Goal: Obtain resource: Download file/media

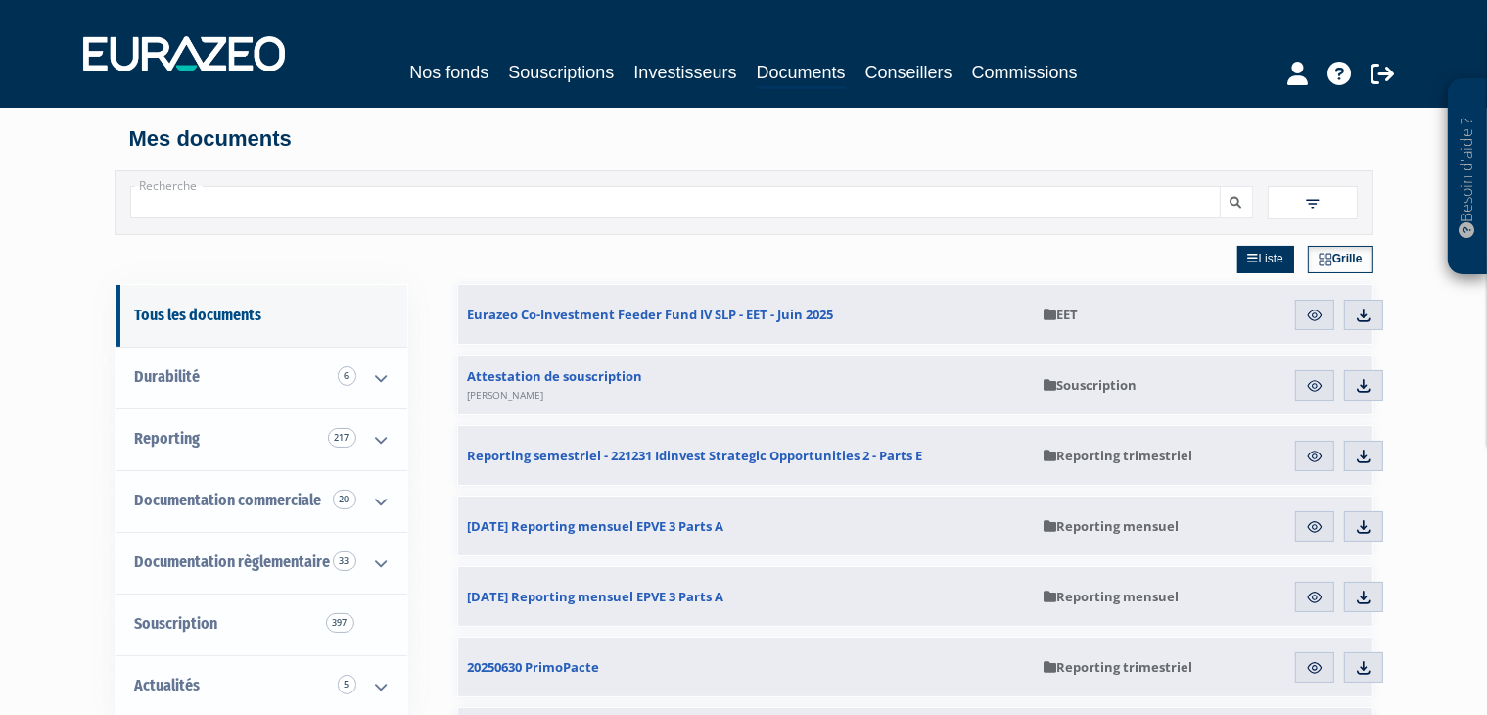
click at [485, 187] on input "Recherche" at bounding box center [675, 202] width 1091 height 32
type input "[PERSON_NAME]"
click at [1220, 186] on button "submit" at bounding box center [1236, 202] width 33 height 32
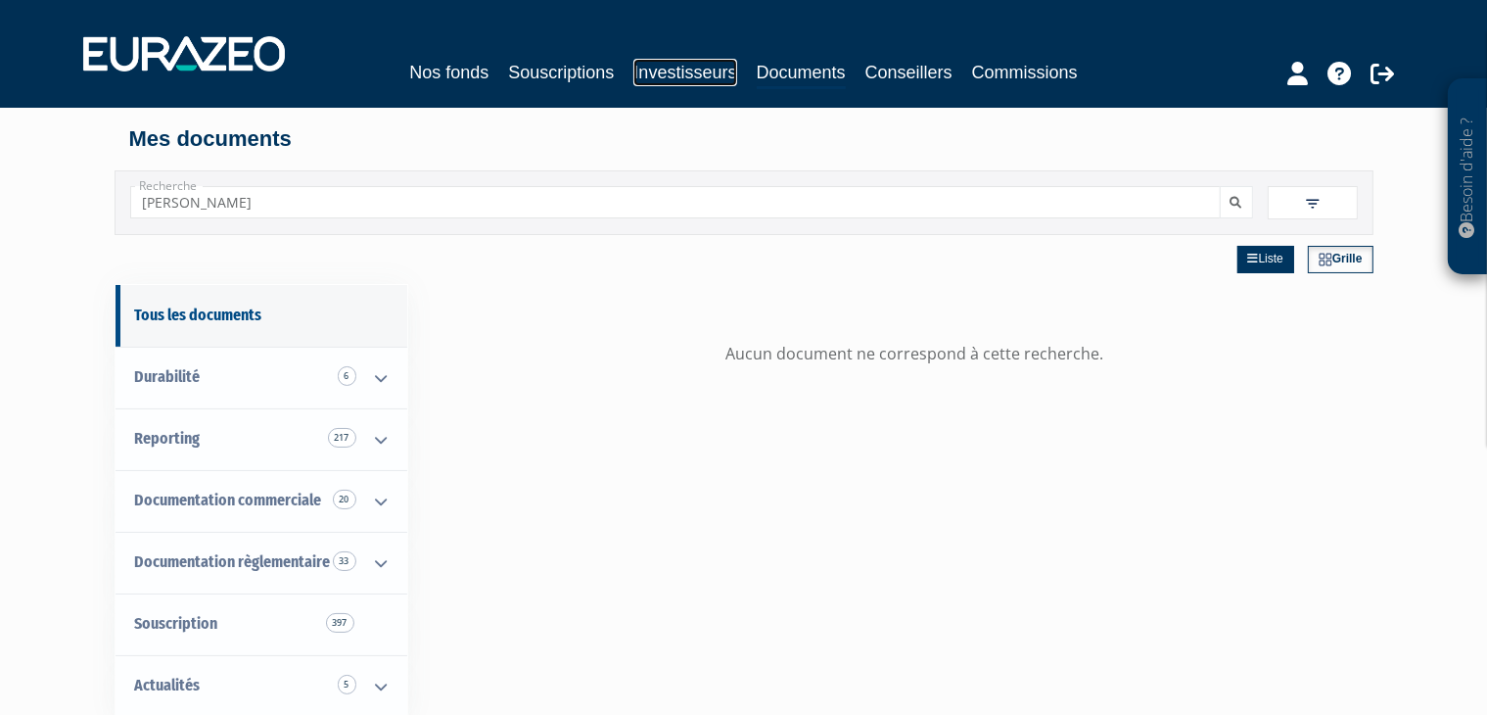
click at [675, 70] on link "Investisseurs" at bounding box center [684, 72] width 103 height 27
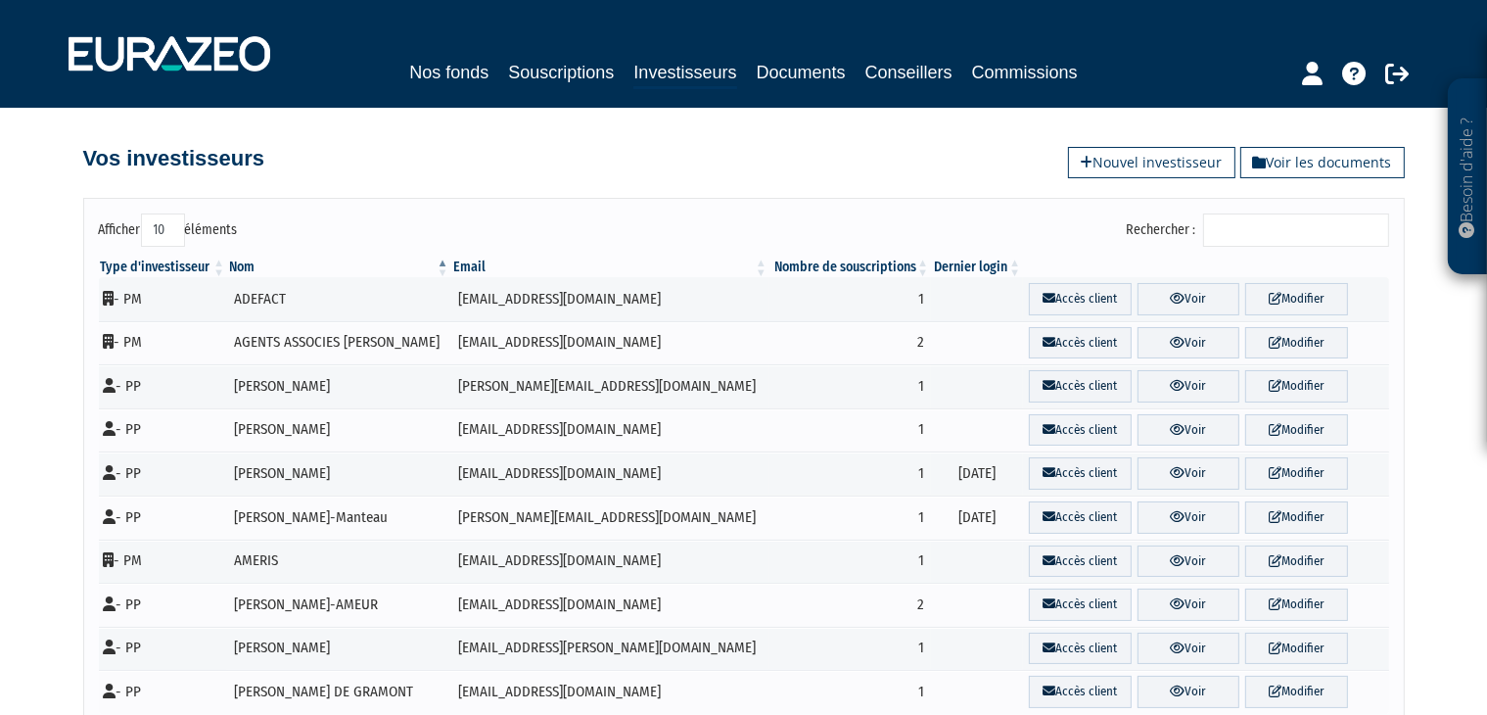
click at [1253, 220] on input "Rechercher :" at bounding box center [1296, 229] width 186 height 33
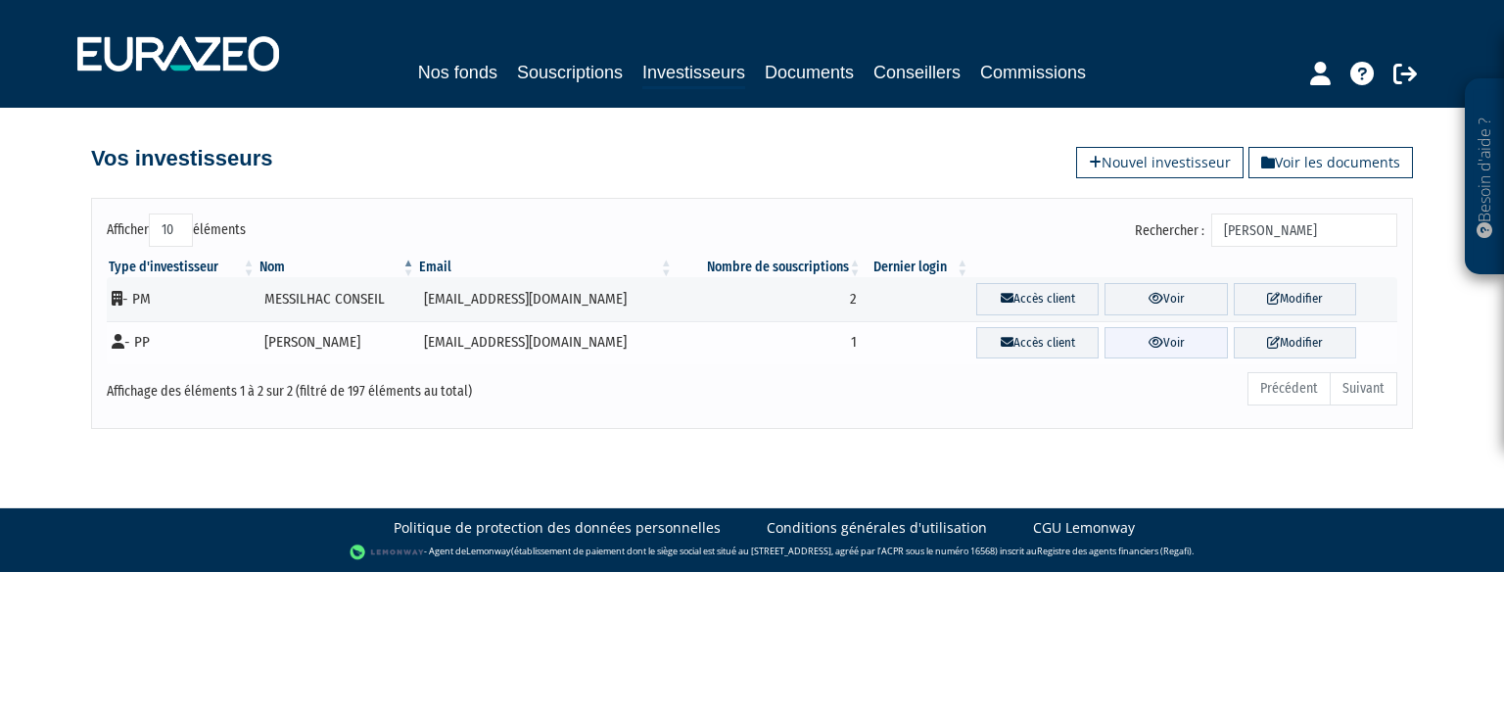
type input "[PERSON_NAME]"
click at [1153, 351] on link "Voir" at bounding box center [1165, 343] width 122 height 32
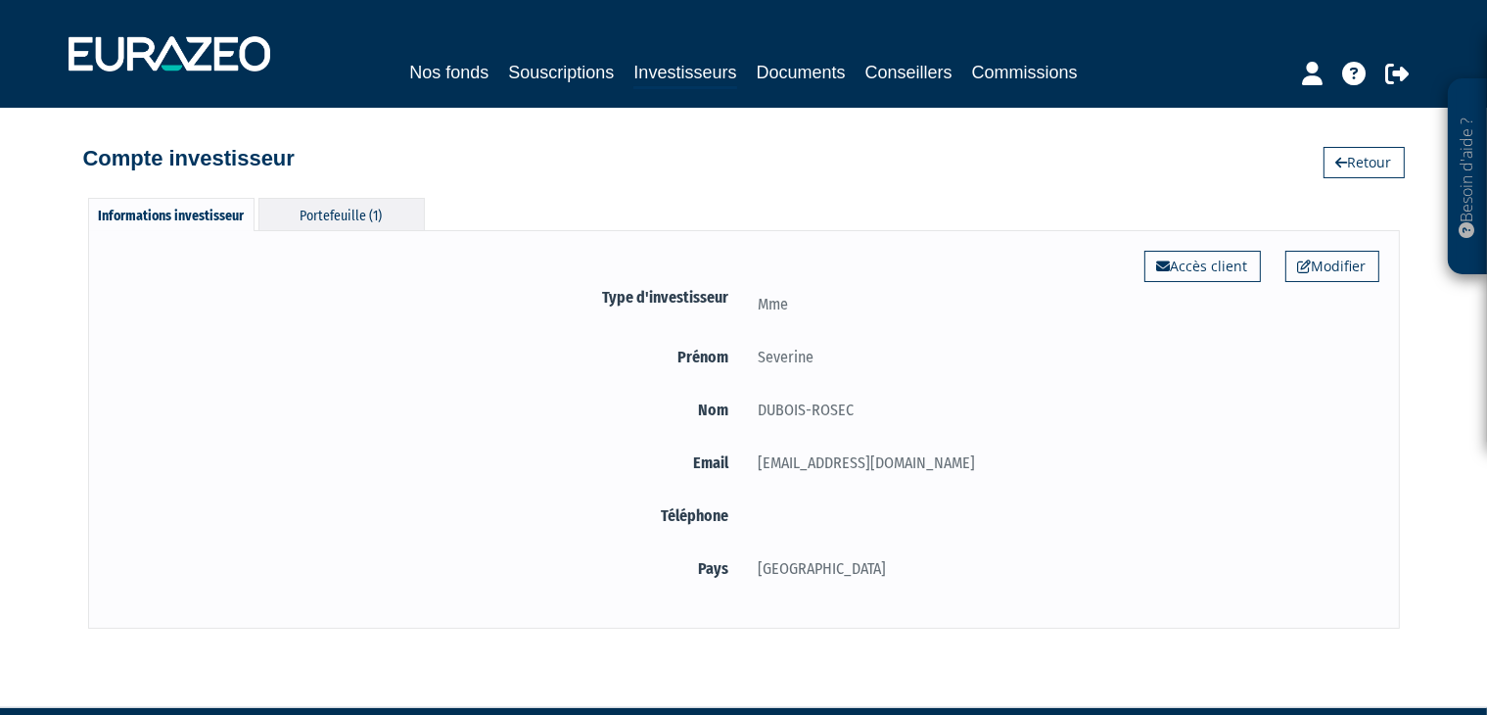
click at [337, 203] on div "Portefeuille (1)" at bounding box center [341, 214] width 166 height 32
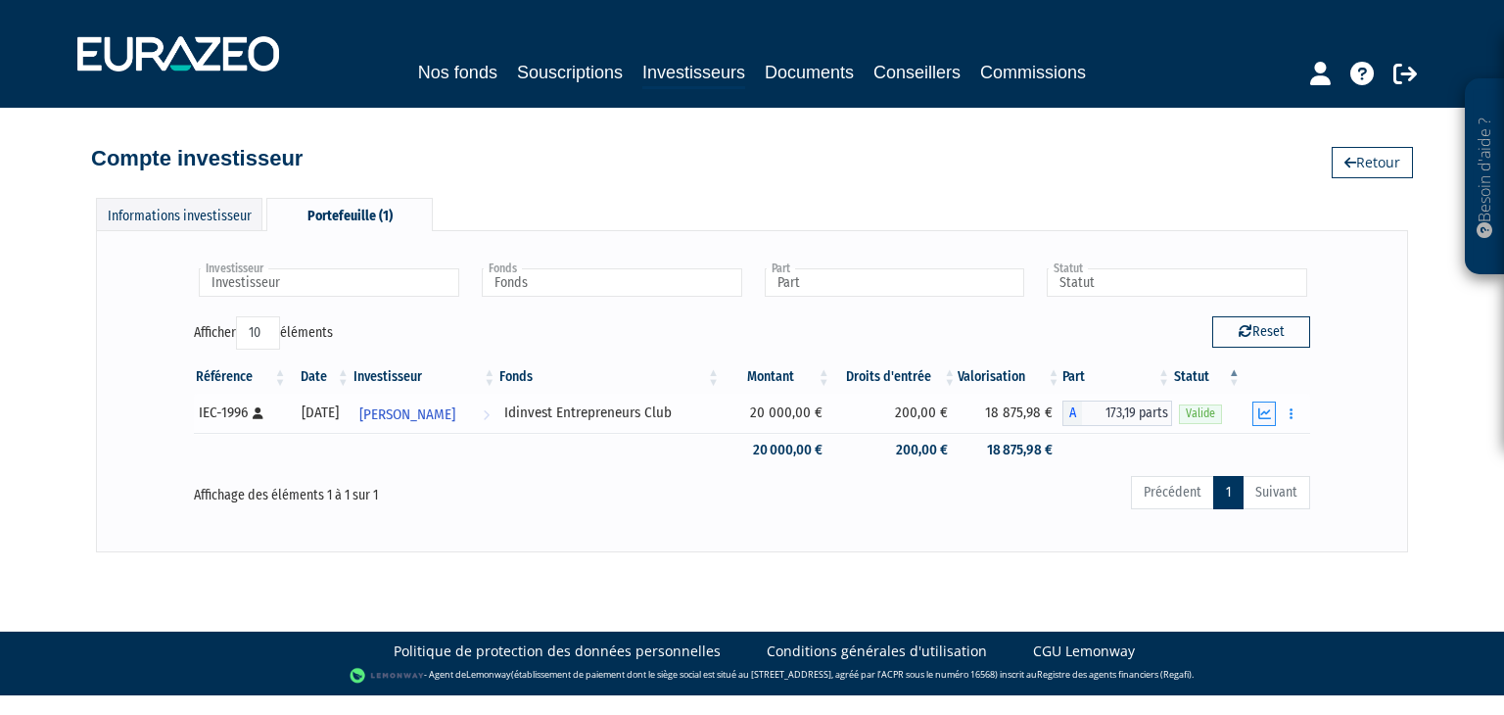
click at [1267, 416] on icon "button" at bounding box center [1264, 413] width 13 height 13
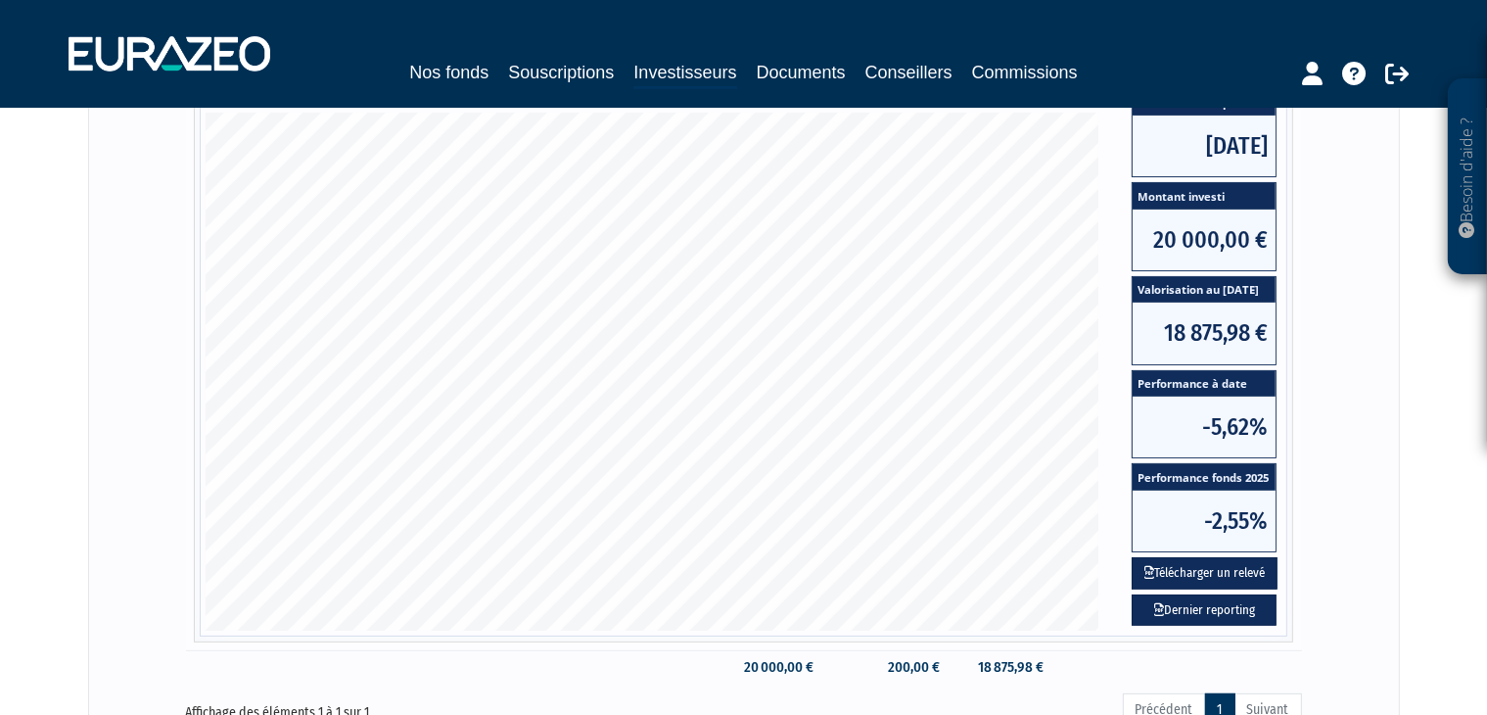
scroll to position [392, 0]
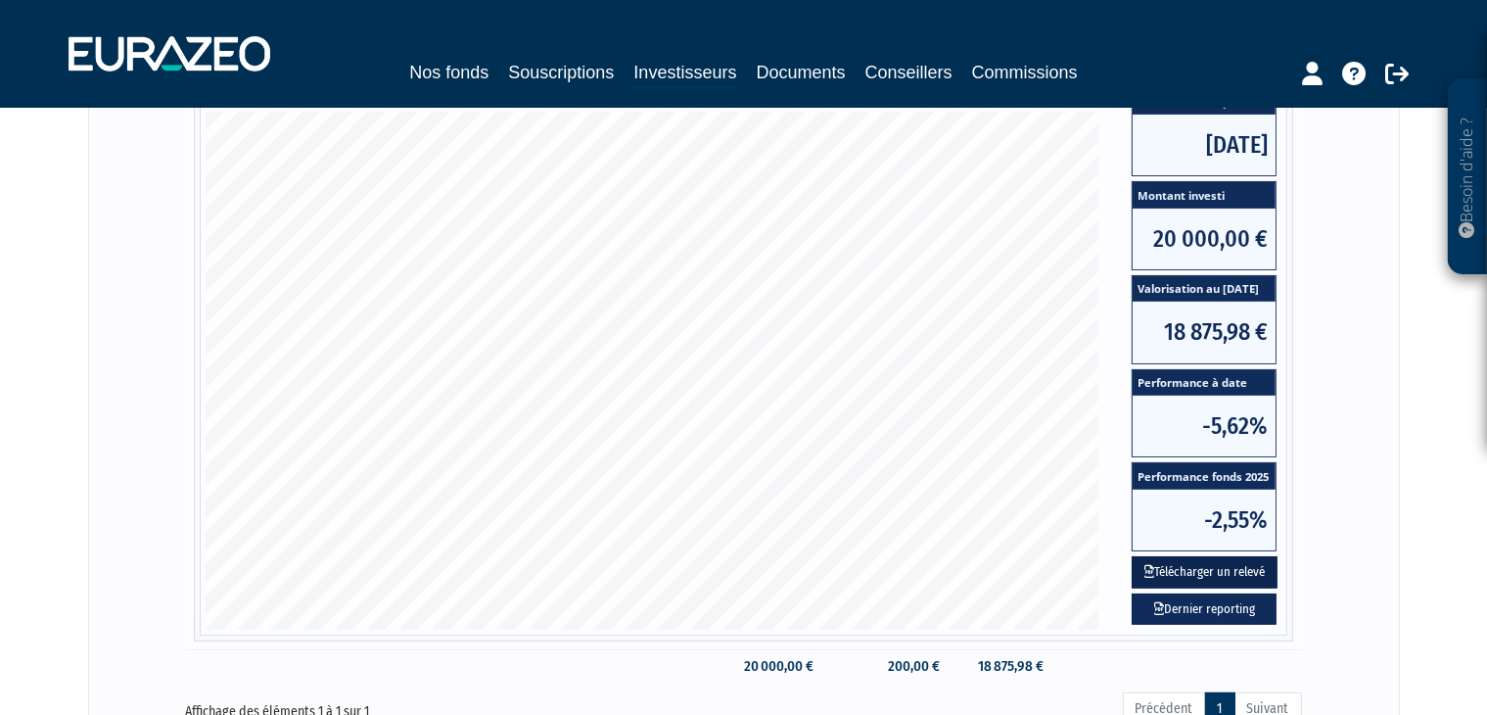
click at [1226, 565] on button "Télécharger un relevé" at bounding box center [1205, 572] width 146 height 32
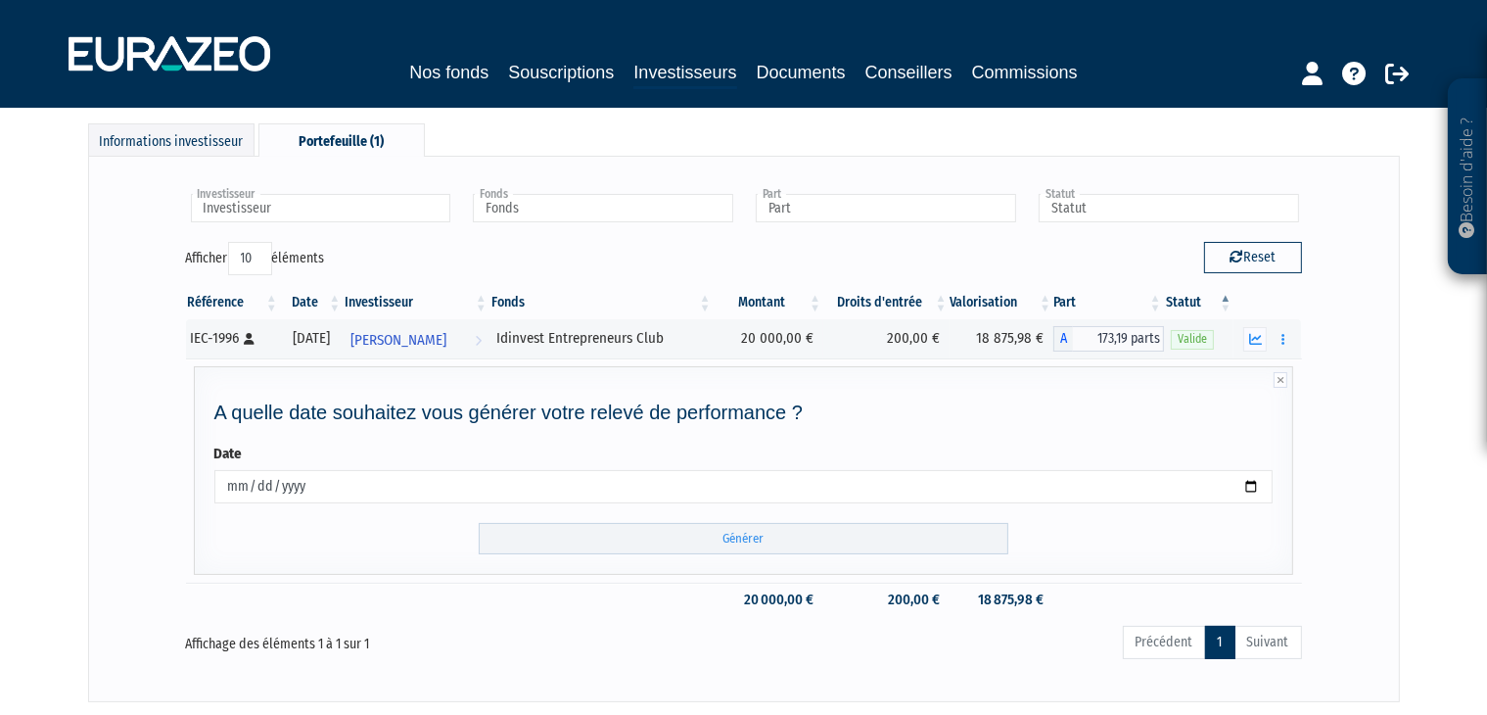
scroll to position [202, 0]
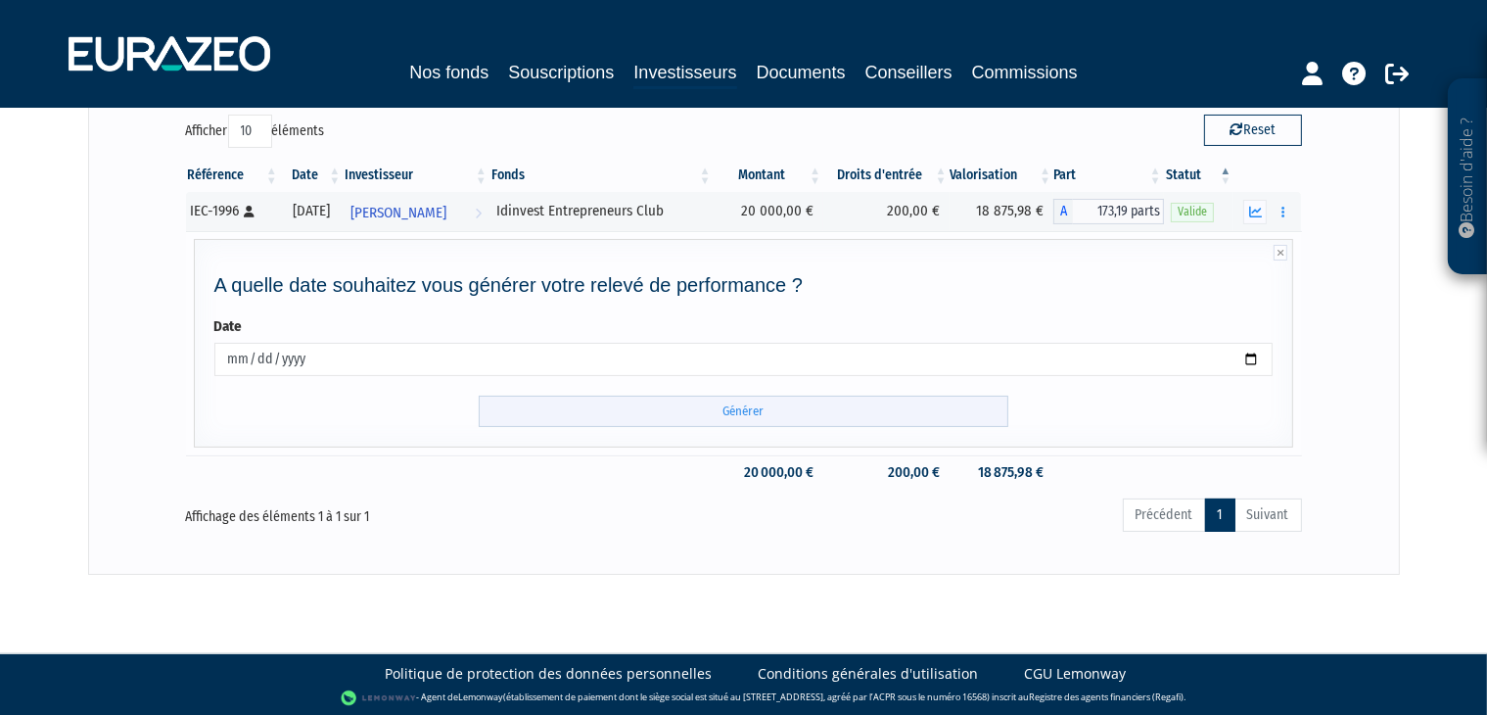
click at [877, 417] on input "Générer" at bounding box center [744, 412] width 530 height 32
click at [779, 75] on link "Documents" at bounding box center [801, 72] width 89 height 27
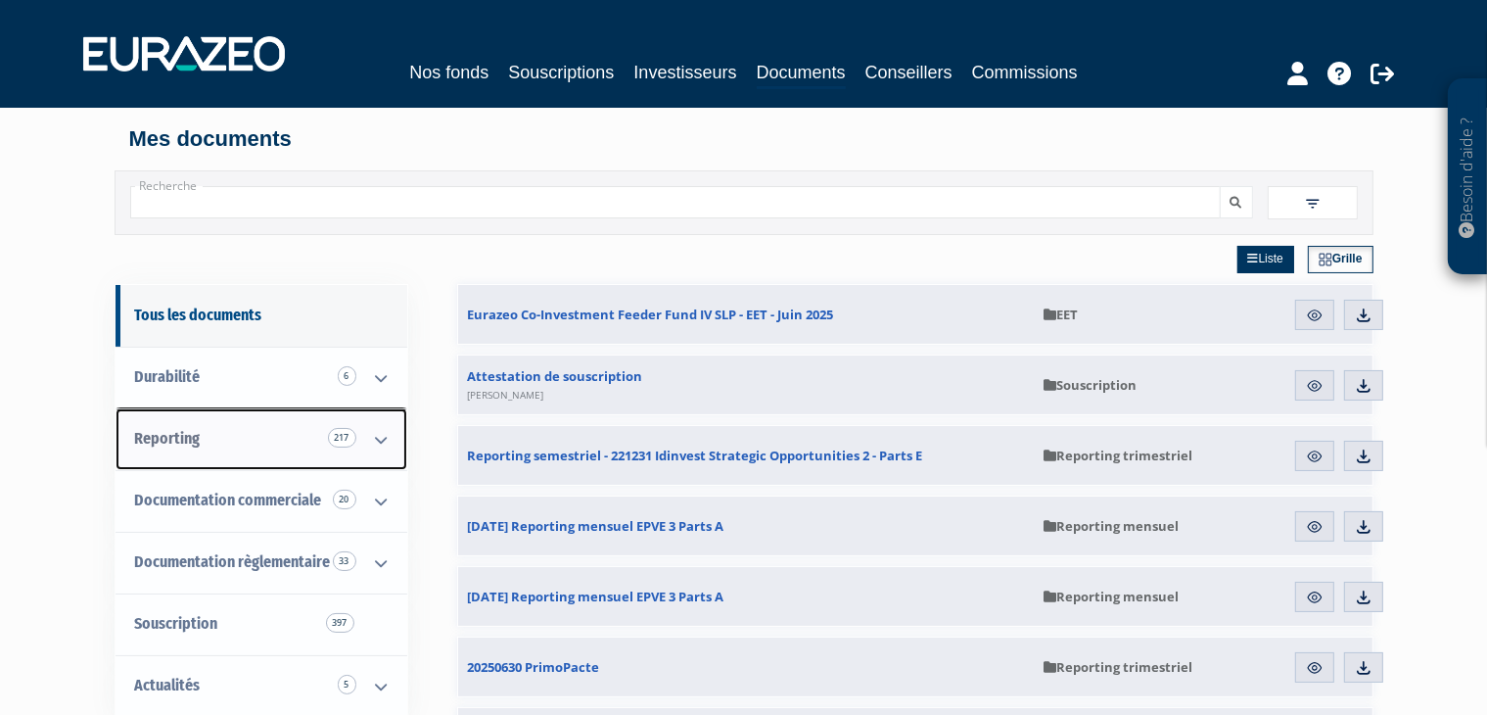
click at [200, 431] on link "Reporting 217" at bounding box center [262, 439] width 292 height 62
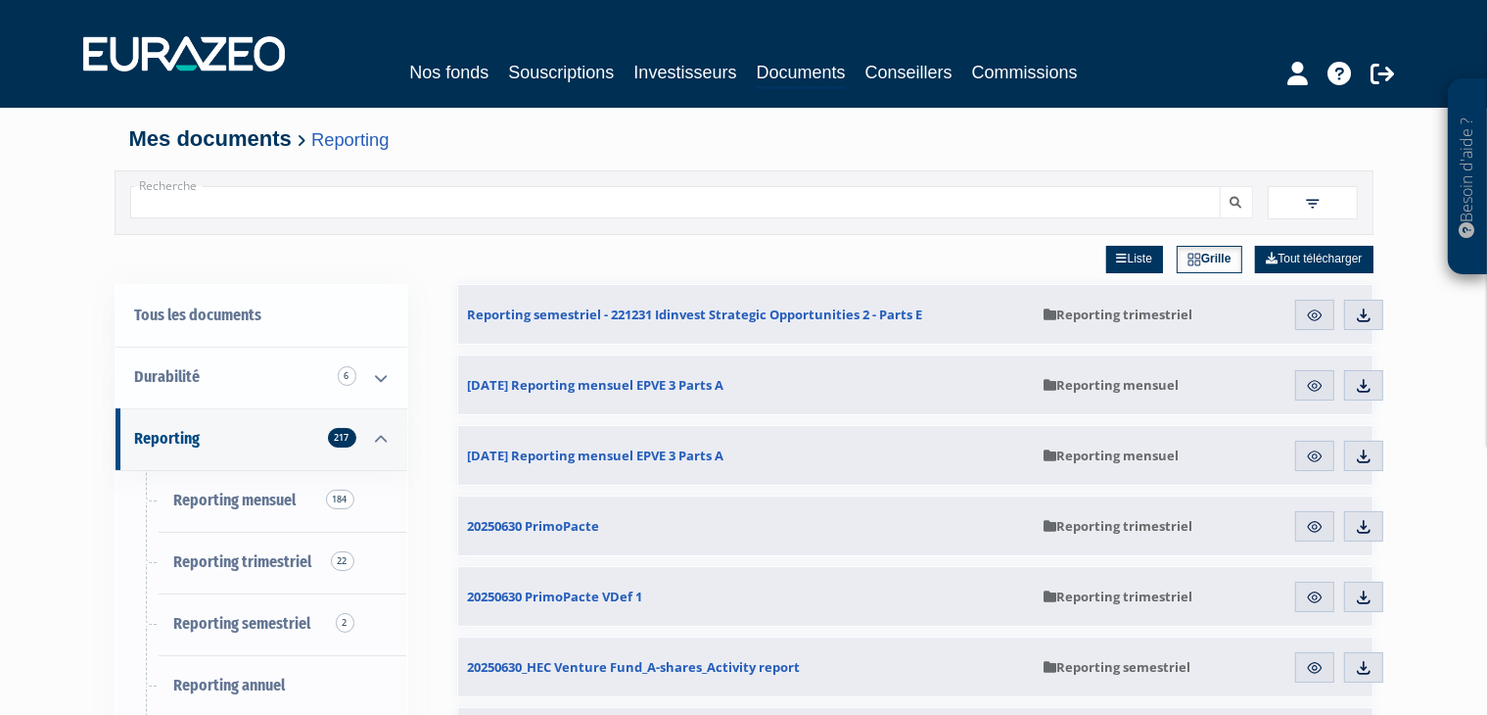
click at [981, 223] on div "Recherche Filtres Liste +" at bounding box center [744, 202] width 1259 height 65
click at [983, 215] on input "Recherche" at bounding box center [675, 202] width 1091 height 32
click at [1307, 210] on img at bounding box center [1313, 204] width 18 height 18
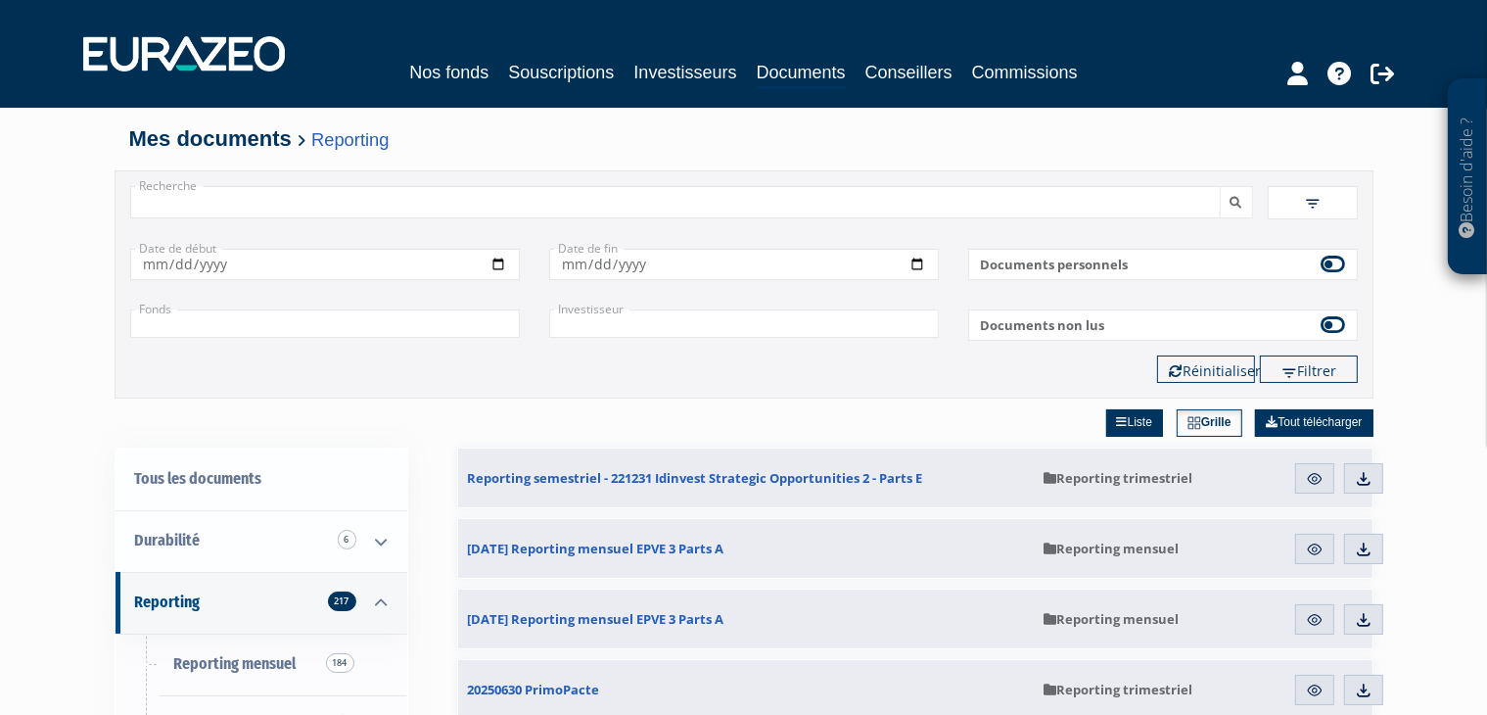
click at [411, 318] on input "text" at bounding box center [325, 323] width 390 height 28
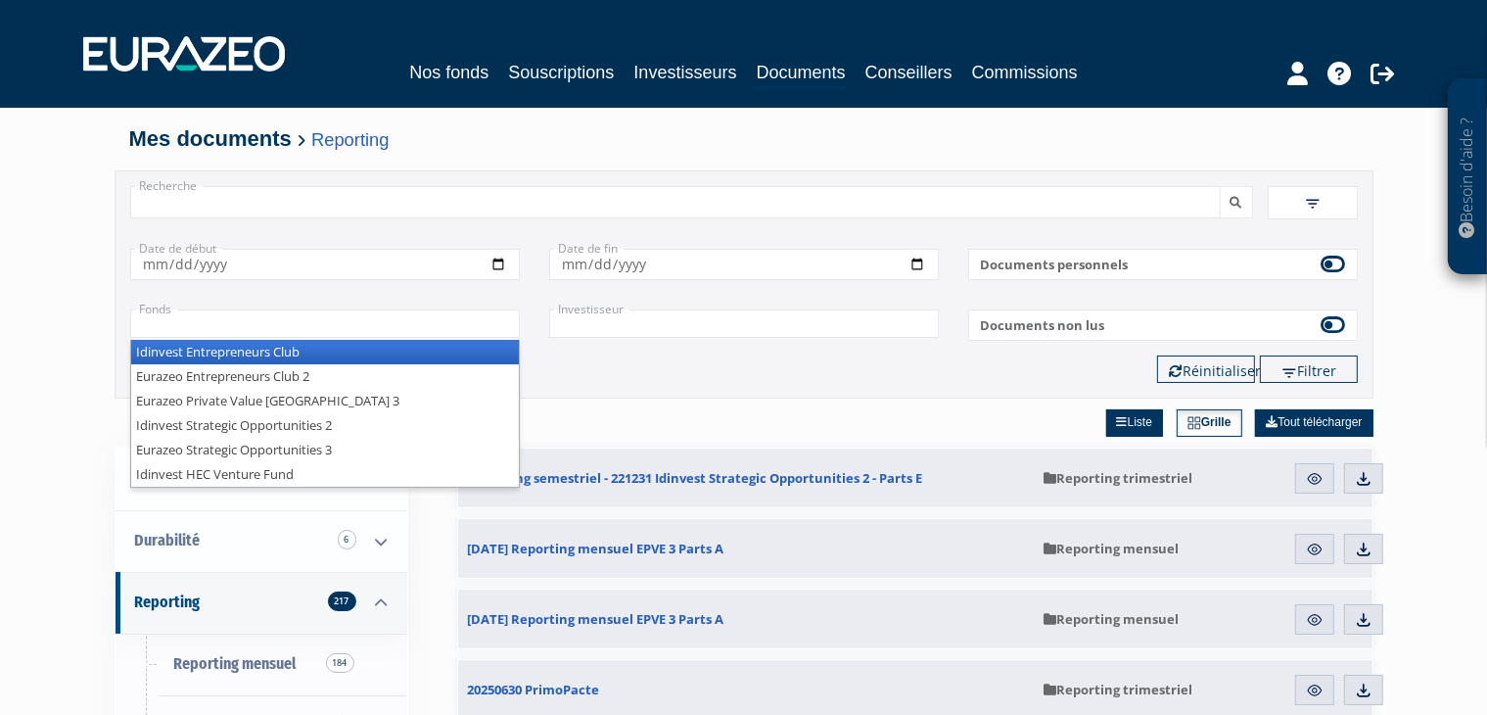
click at [282, 351] on li "Idinvest Entrepreneurs Club" at bounding box center [325, 352] width 388 height 24
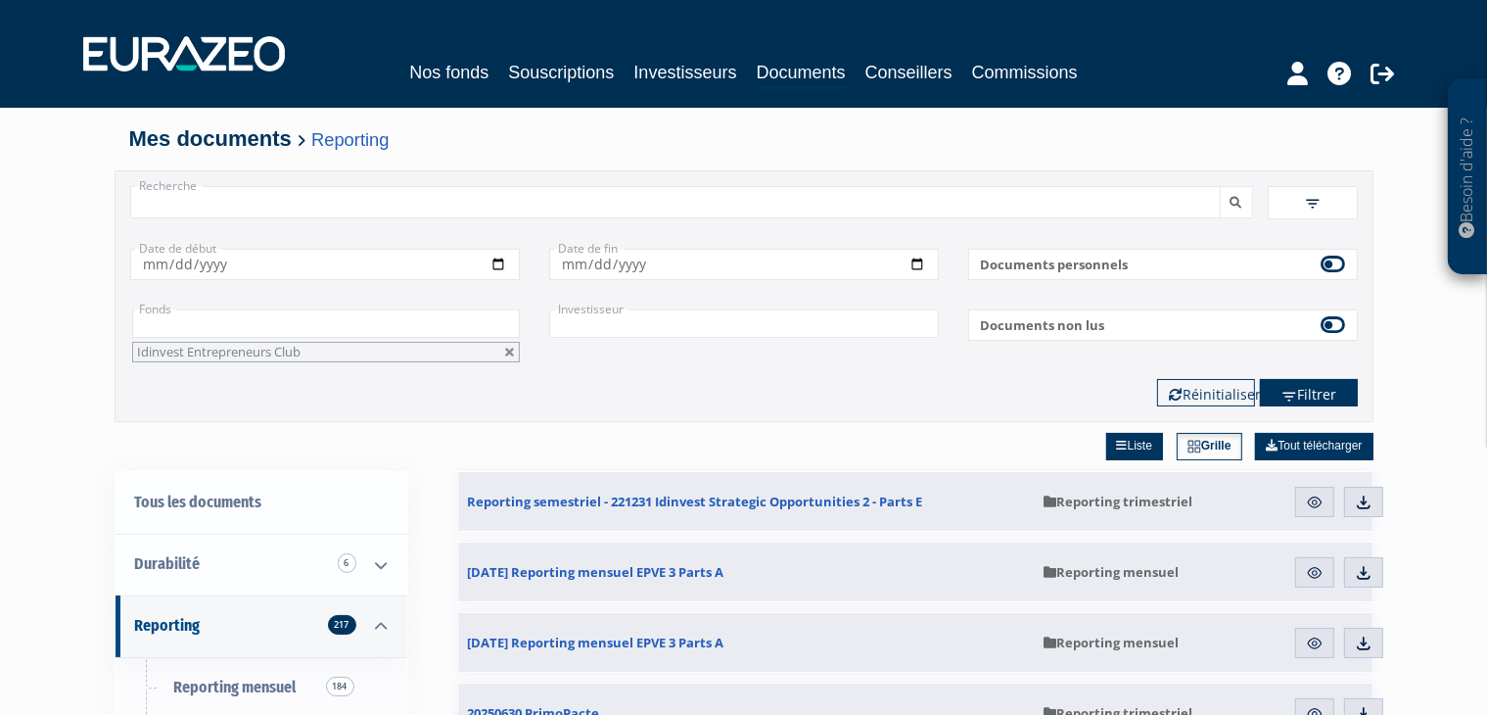
click at [1317, 392] on button "Filtrer" at bounding box center [1309, 392] width 98 height 27
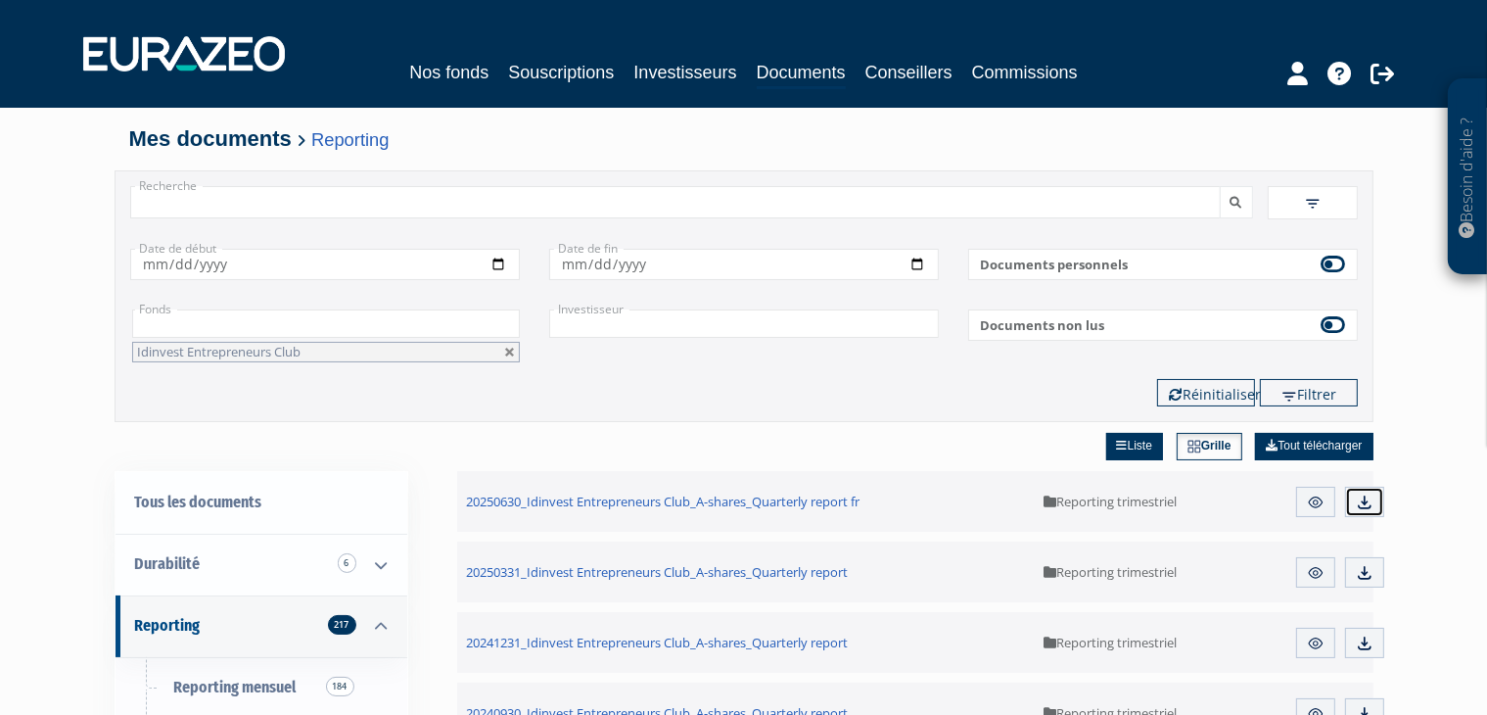
click at [1362, 500] on img at bounding box center [1365, 502] width 18 height 18
